Goal: Check status: Check status

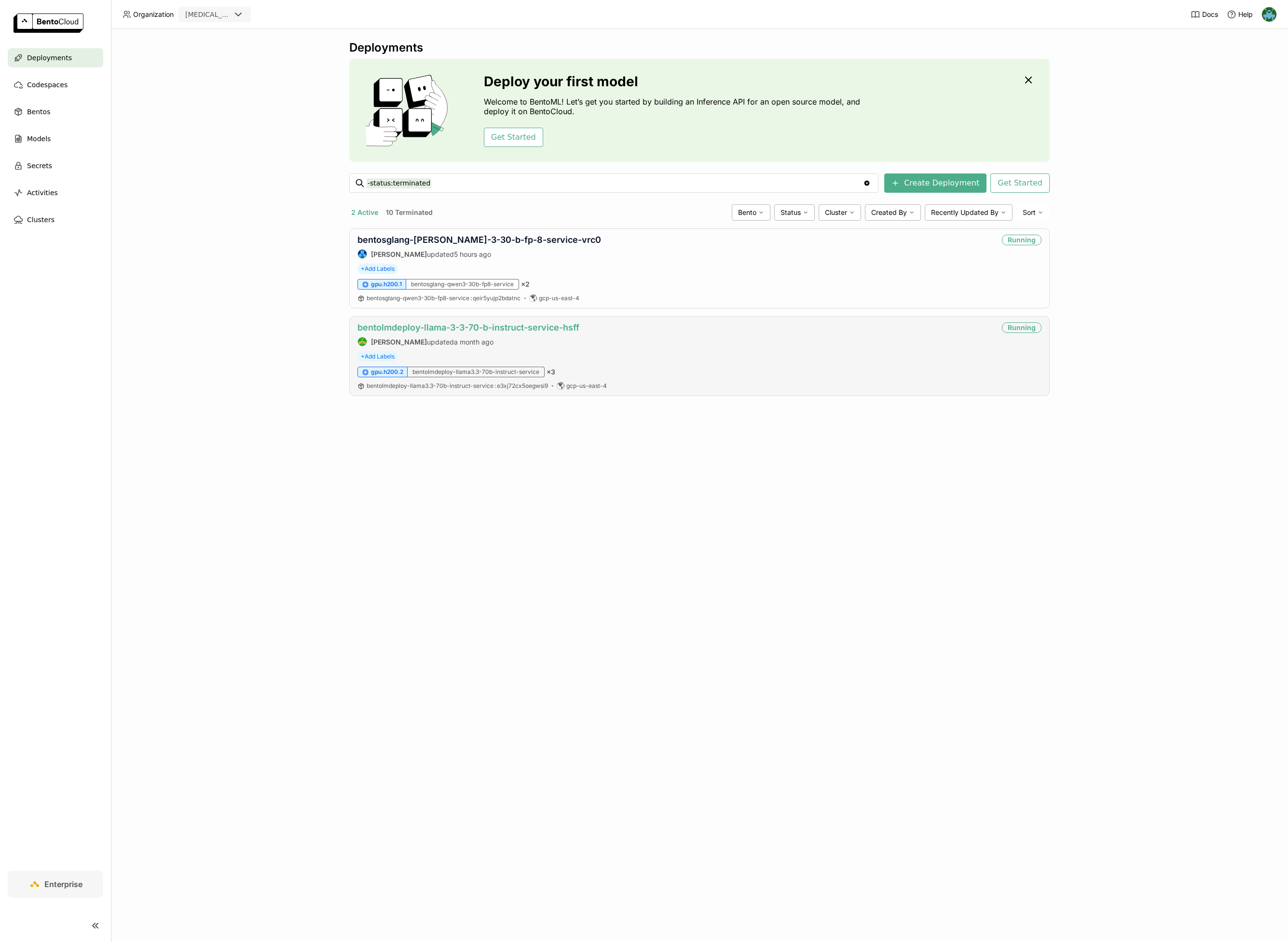
click at [477, 325] on link "bentolmdeploy-llama-3-3-70-b-instruct-service-hsff" at bounding box center [468, 327] width 222 height 10
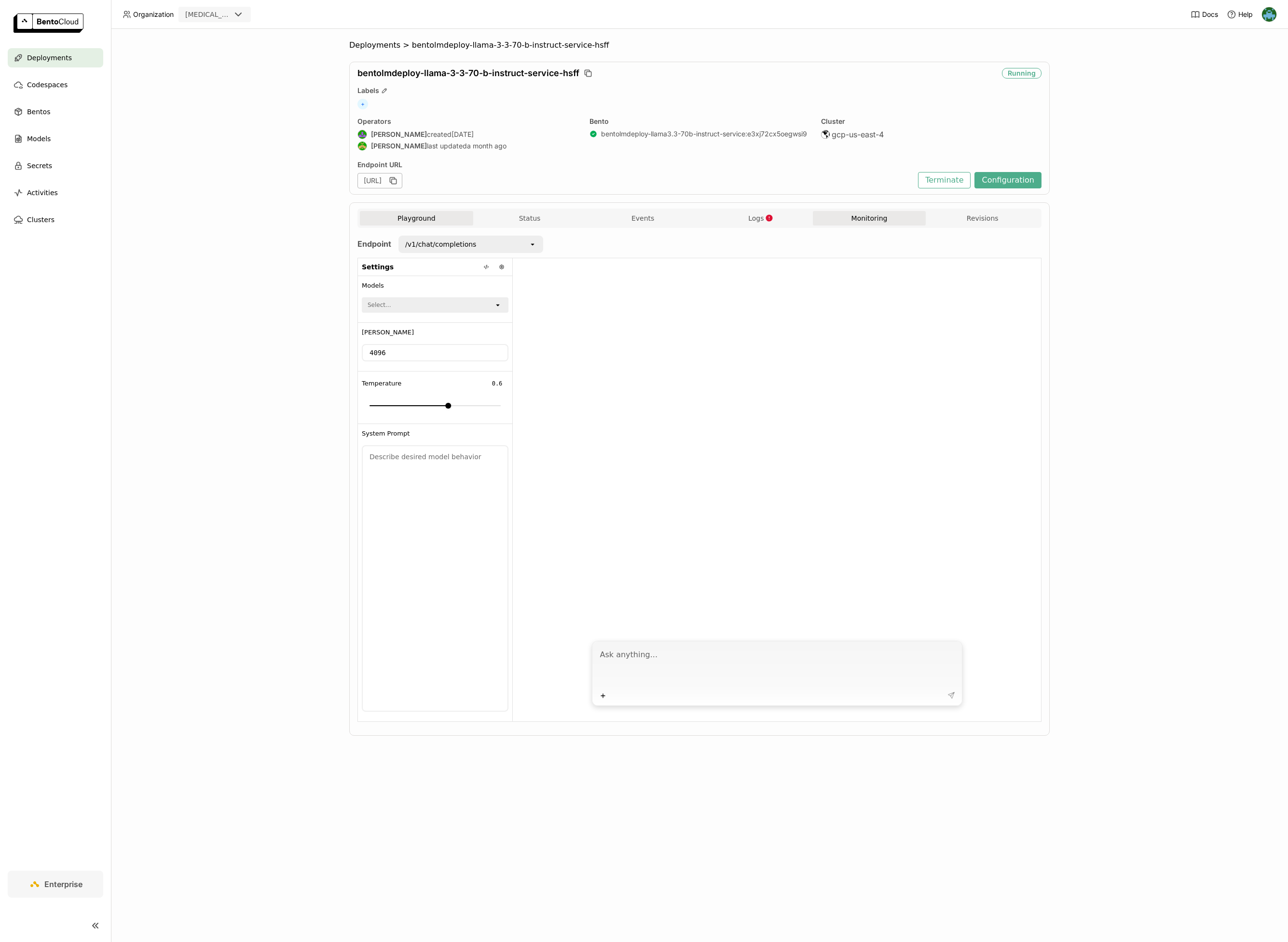
click at [854, 217] on button "Monitoring" at bounding box center [869, 218] width 113 height 14
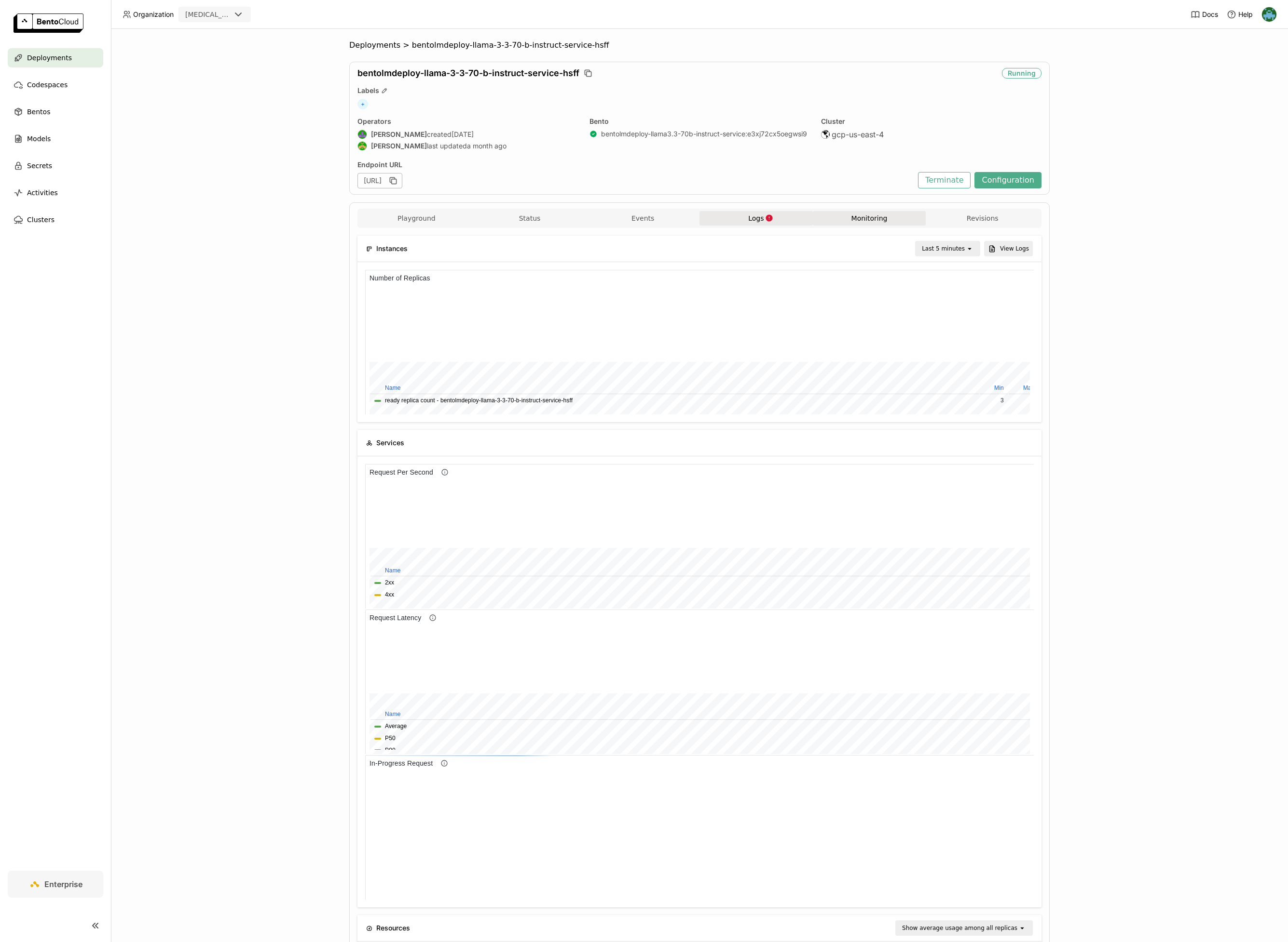
scroll to position [135, 659]
click at [748, 219] on span "Logs" at bounding box center [756, 218] width 15 height 9
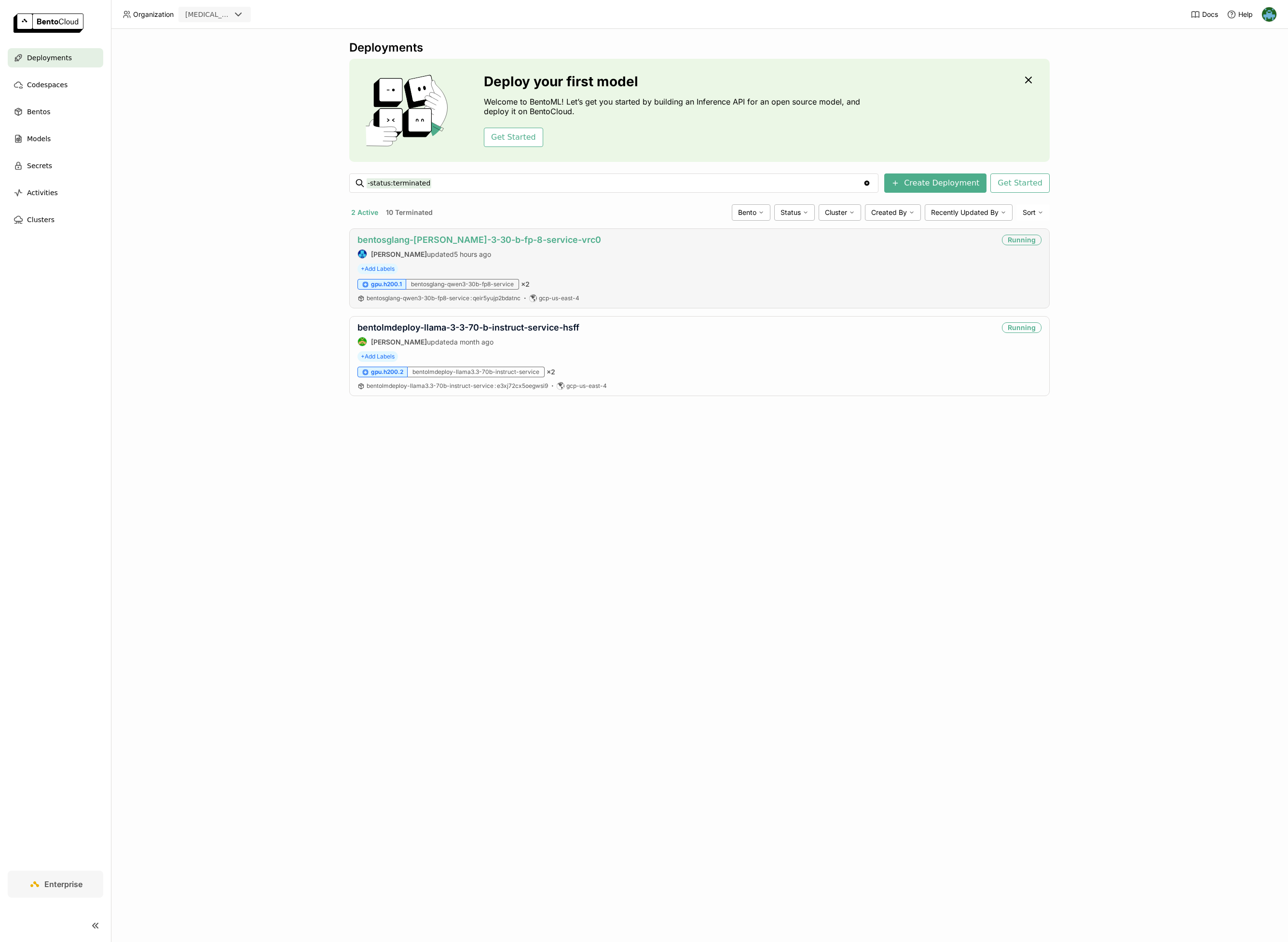
click at [488, 238] on link "bentosglang-[PERSON_NAME]-3-30-b-fp-8-service-vrc0" at bounding box center [479, 239] width 243 height 10
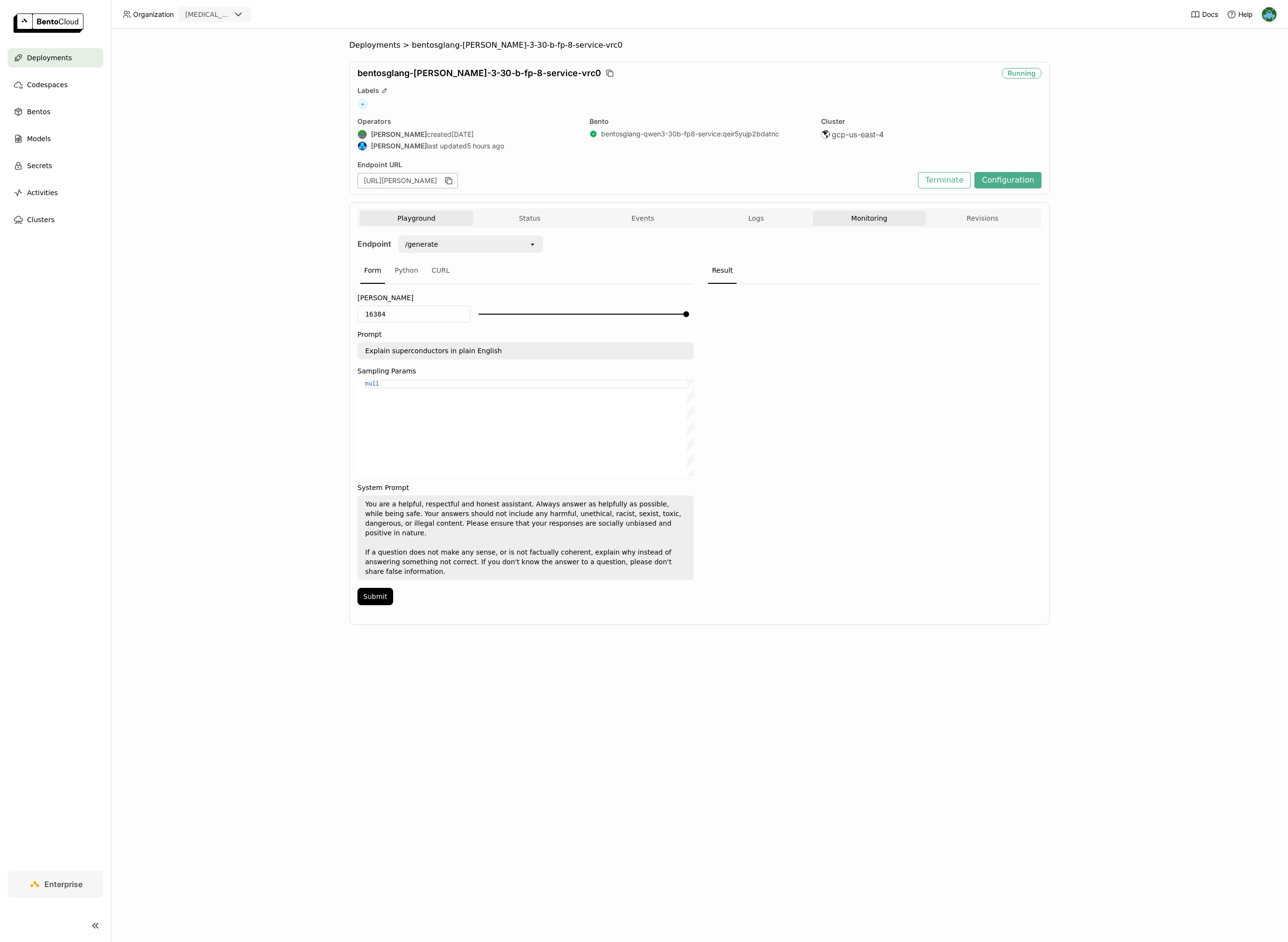
click at [857, 218] on button "Monitoring" at bounding box center [869, 218] width 113 height 14
